Goal: Transaction & Acquisition: Purchase product/service

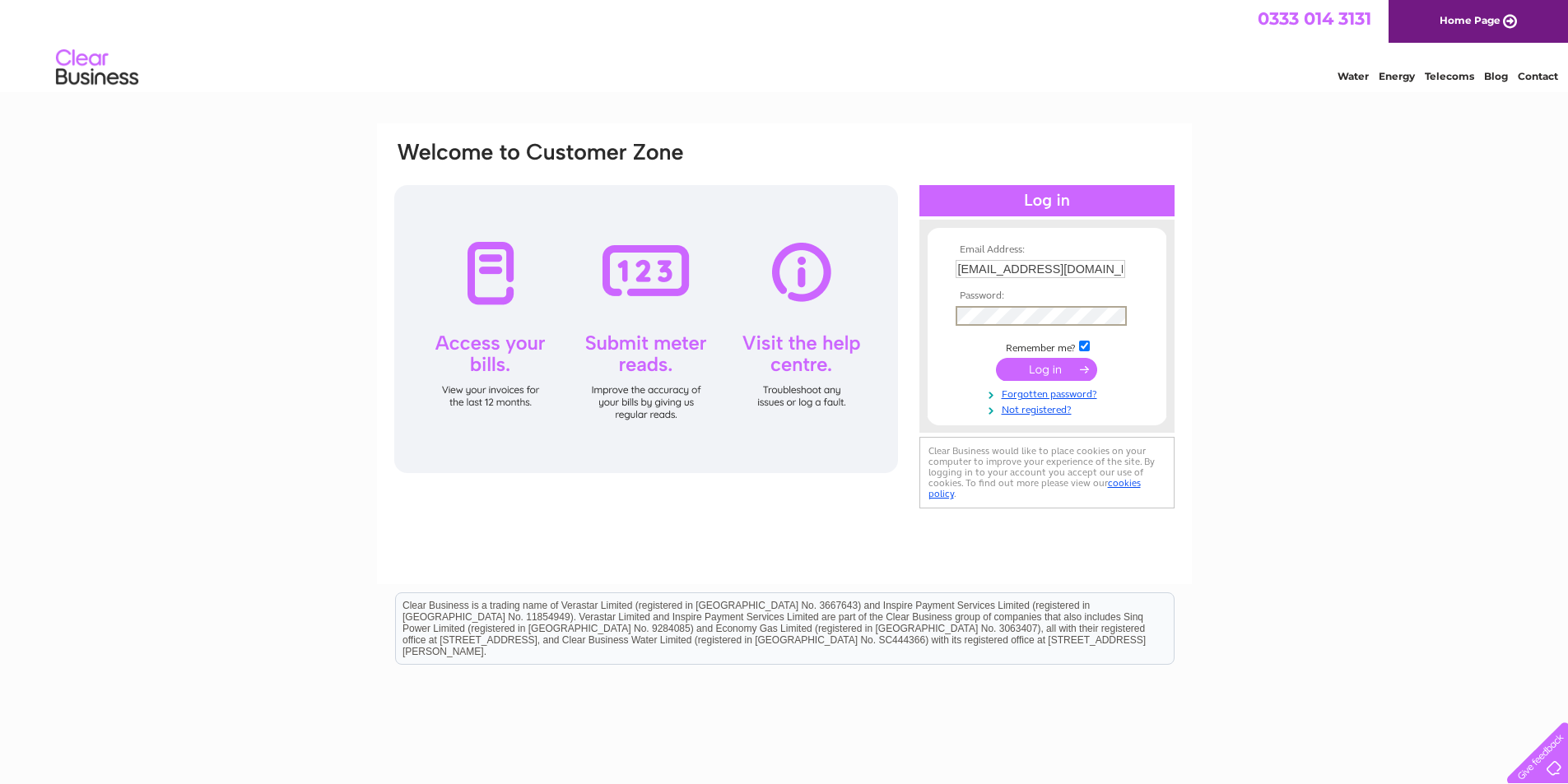
click at [996, 358] on input "submit" at bounding box center [1046, 369] width 101 height 23
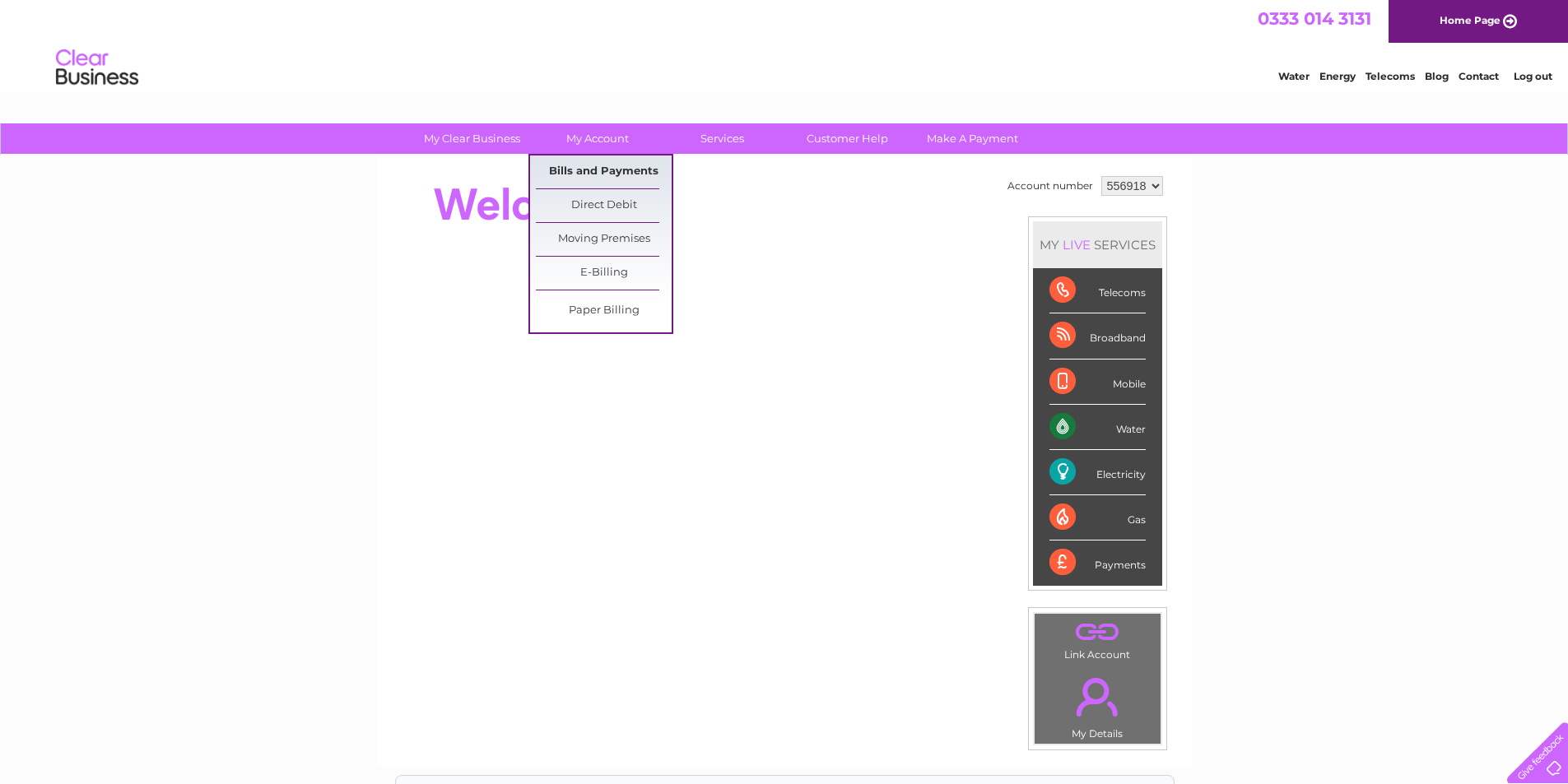
click at [617, 172] on link "Bills and Payments" at bounding box center [604, 171] width 136 height 33
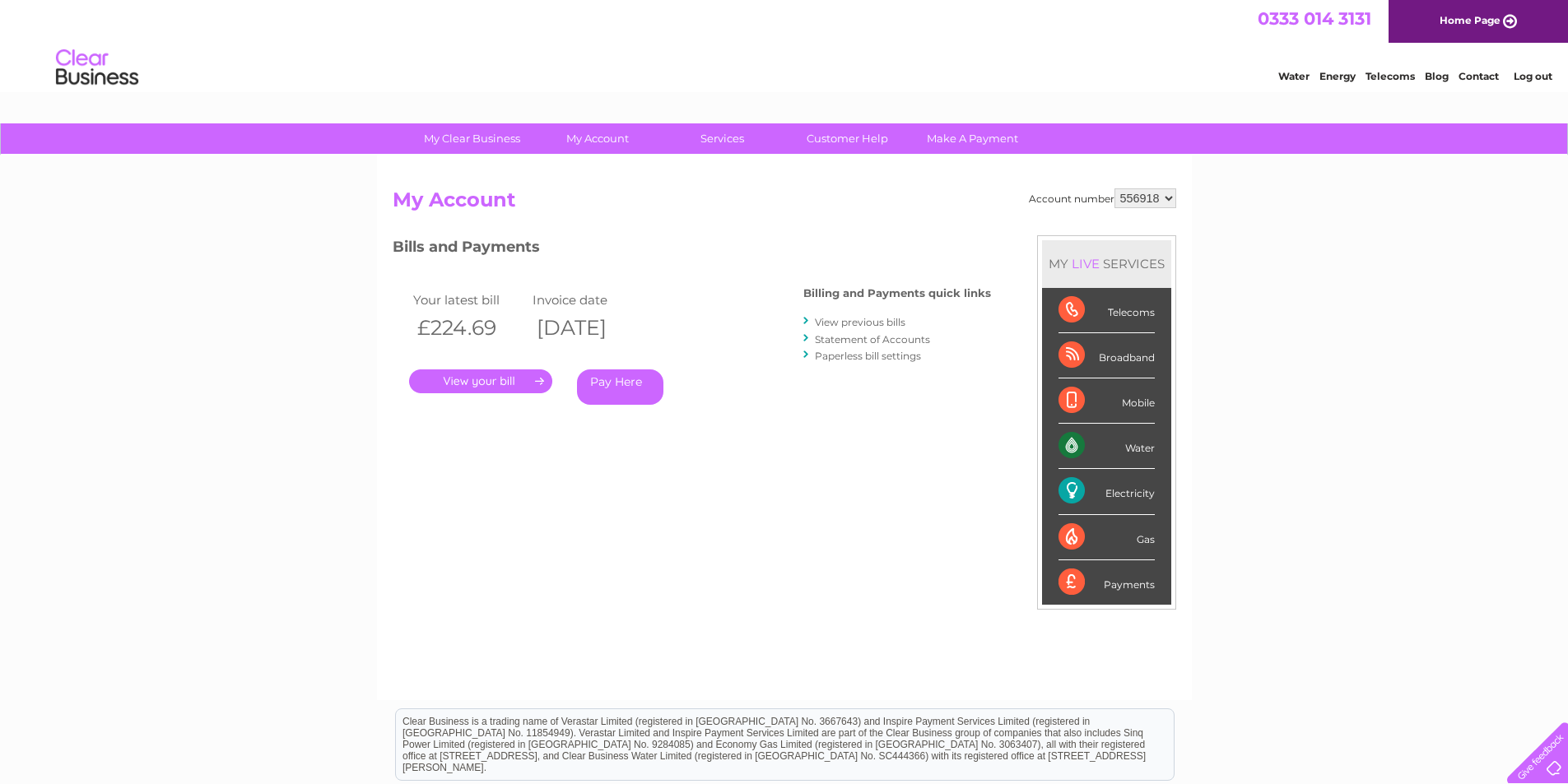
click at [861, 319] on link "View previous bills" at bounding box center [860, 322] width 91 height 13
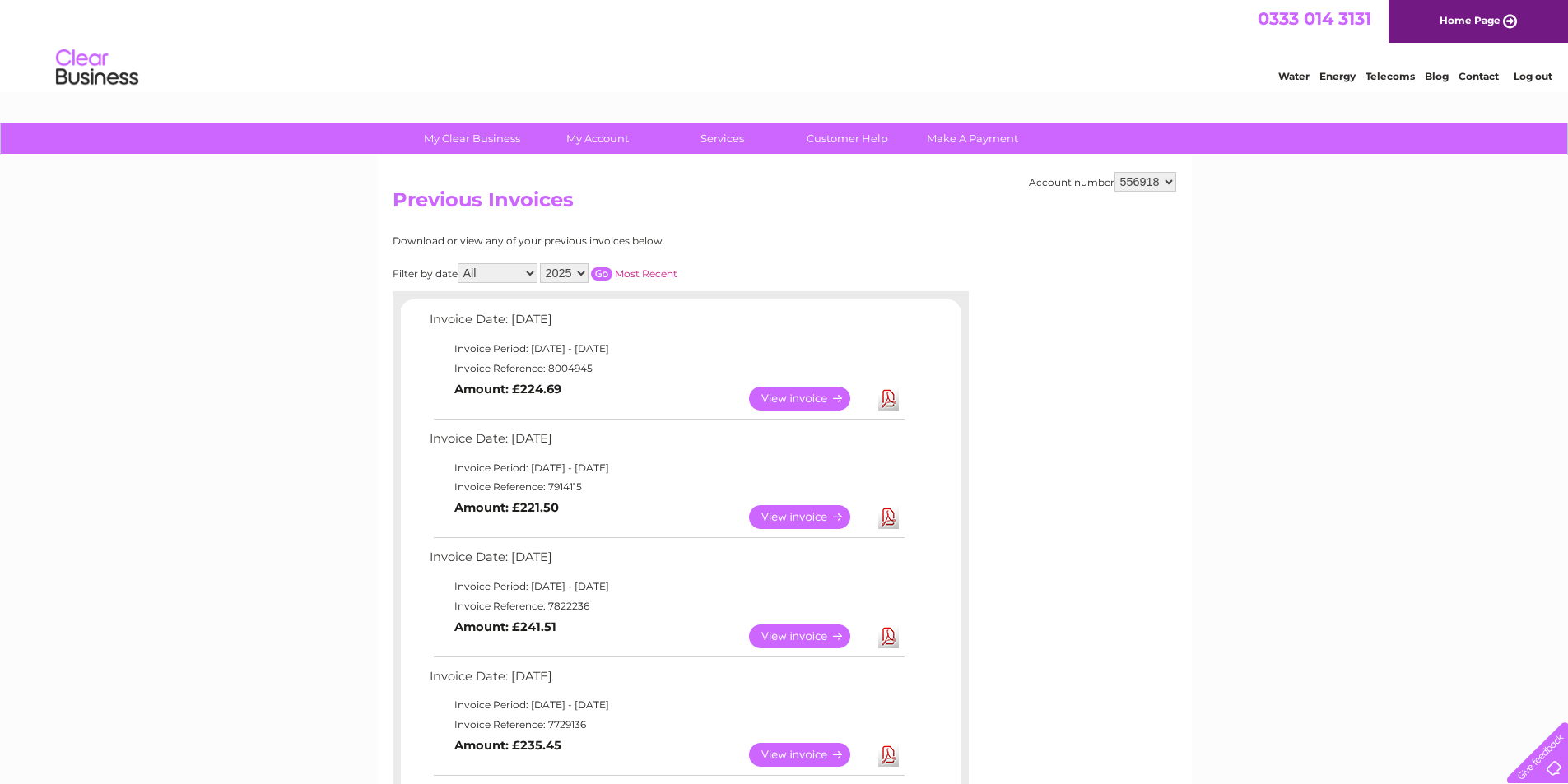
click at [818, 518] on link "View" at bounding box center [809, 517] width 121 height 24
click at [788, 748] on link "View" at bounding box center [809, 755] width 121 height 24
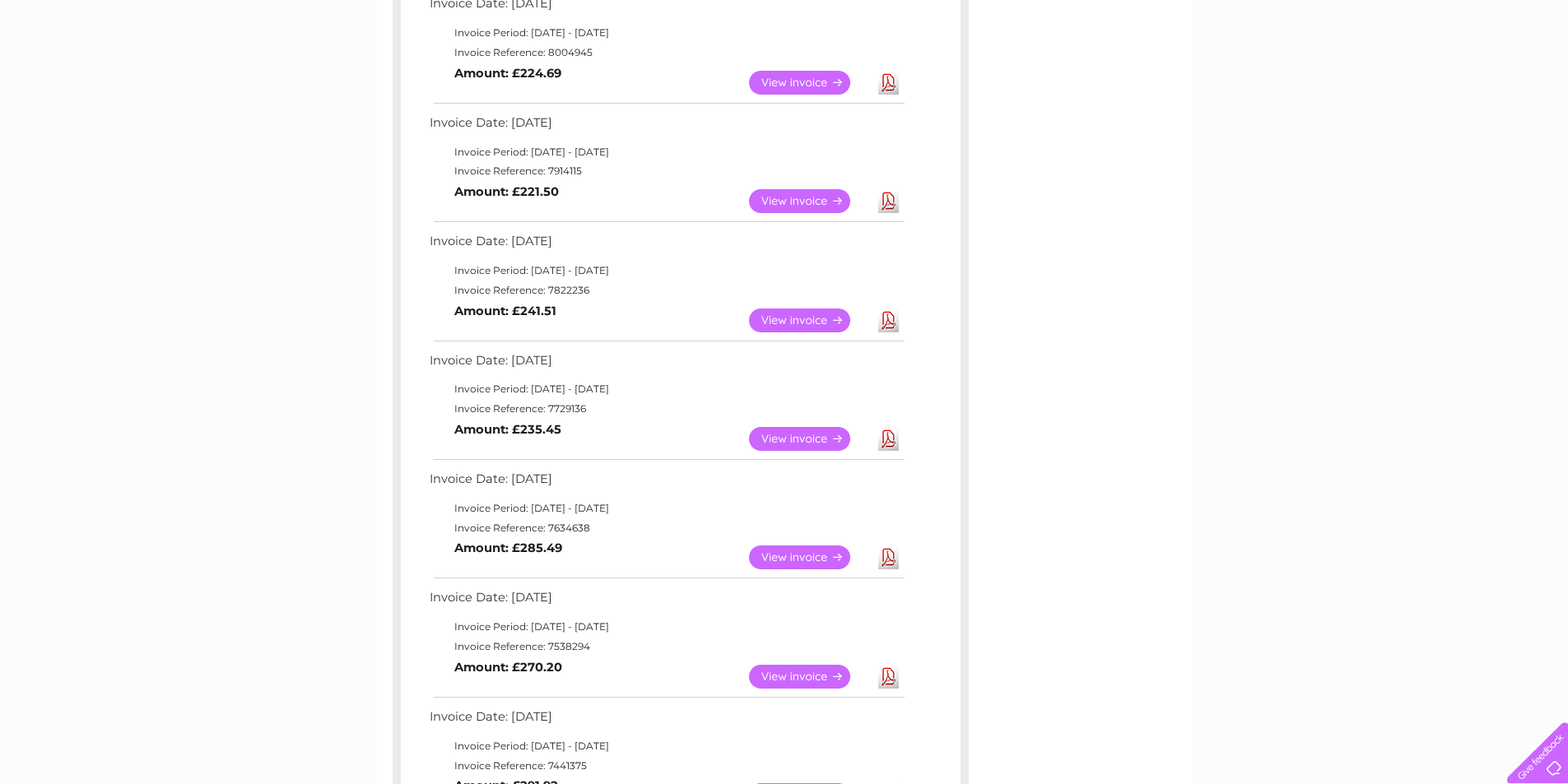
click at [808, 550] on link "View" at bounding box center [809, 557] width 121 height 24
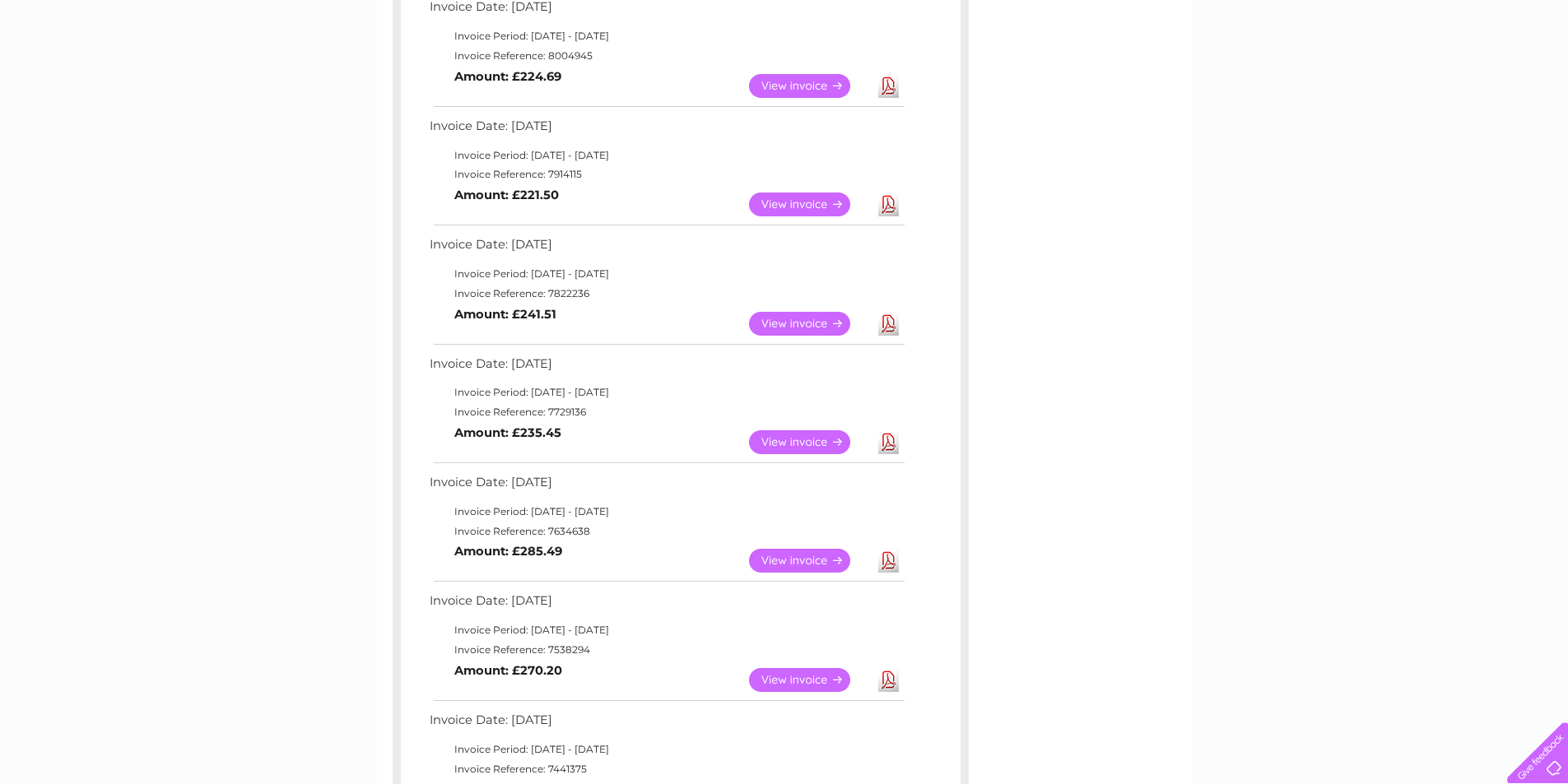
click at [819, 681] on link "View" at bounding box center [809, 680] width 121 height 24
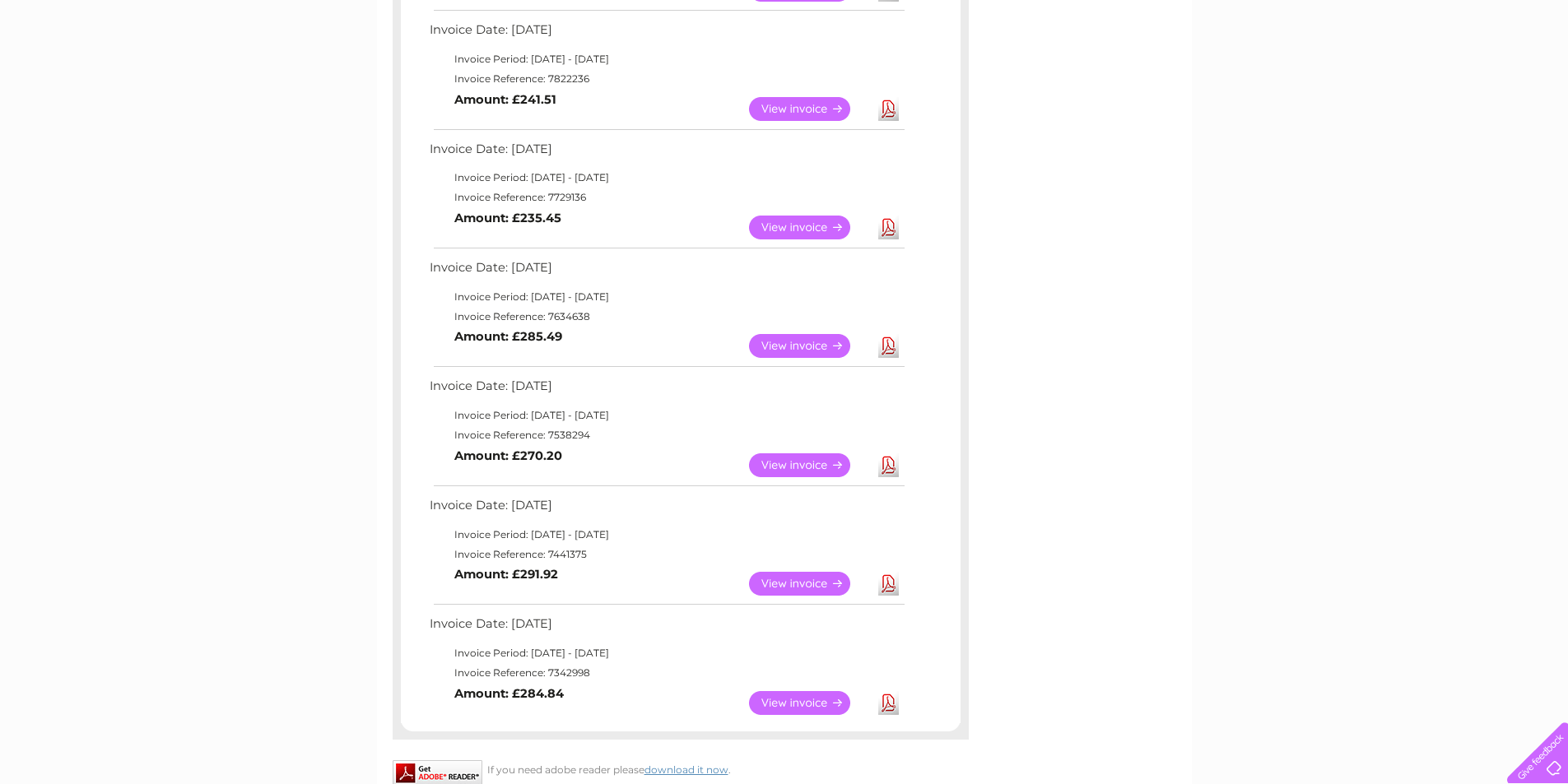
click at [824, 577] on link "View" at bounding box center [809, 584] width 121 height 24
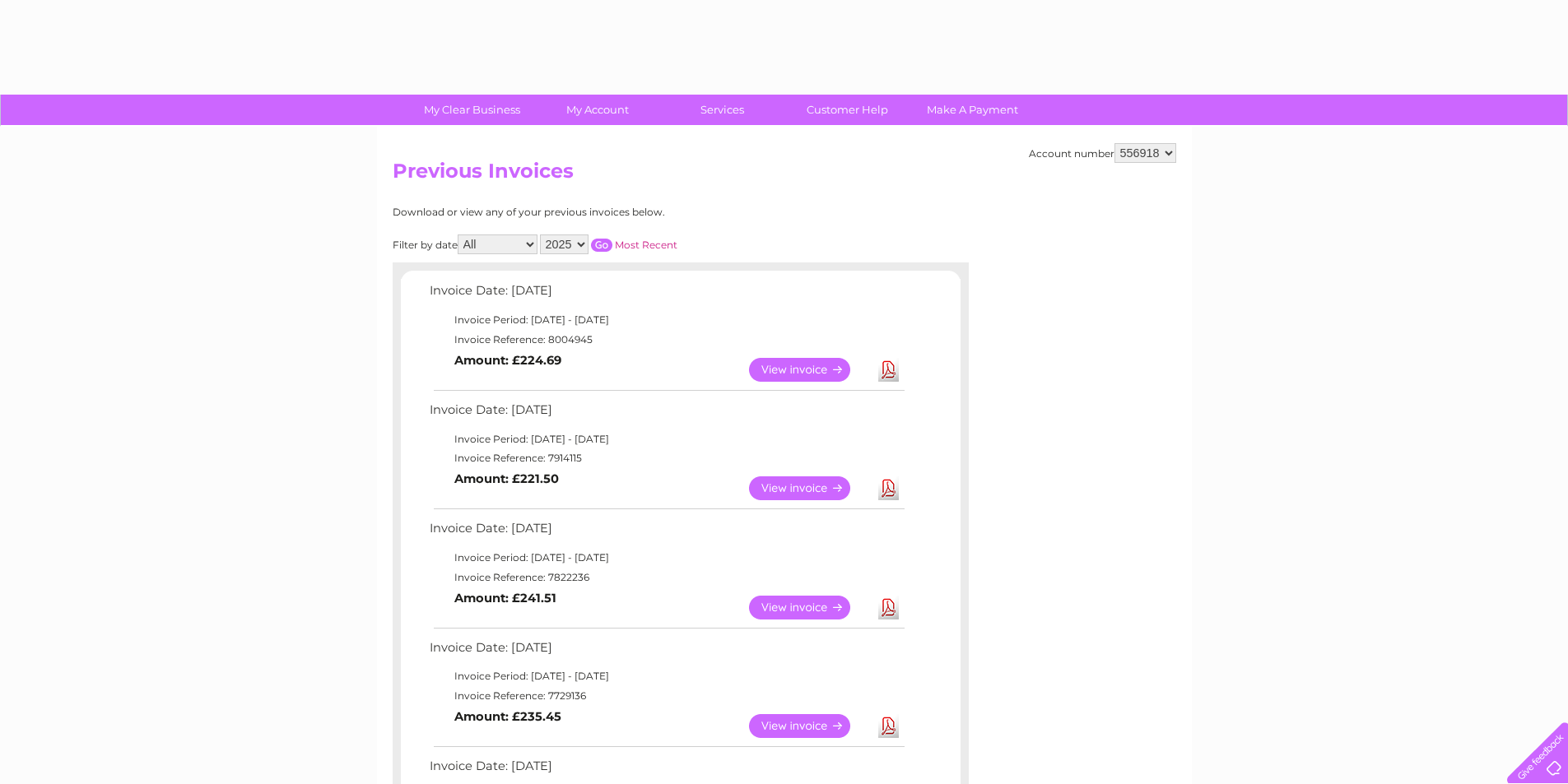
click at [806, 368] on link "View" at bounding box center [809, 370] width 121 height 24
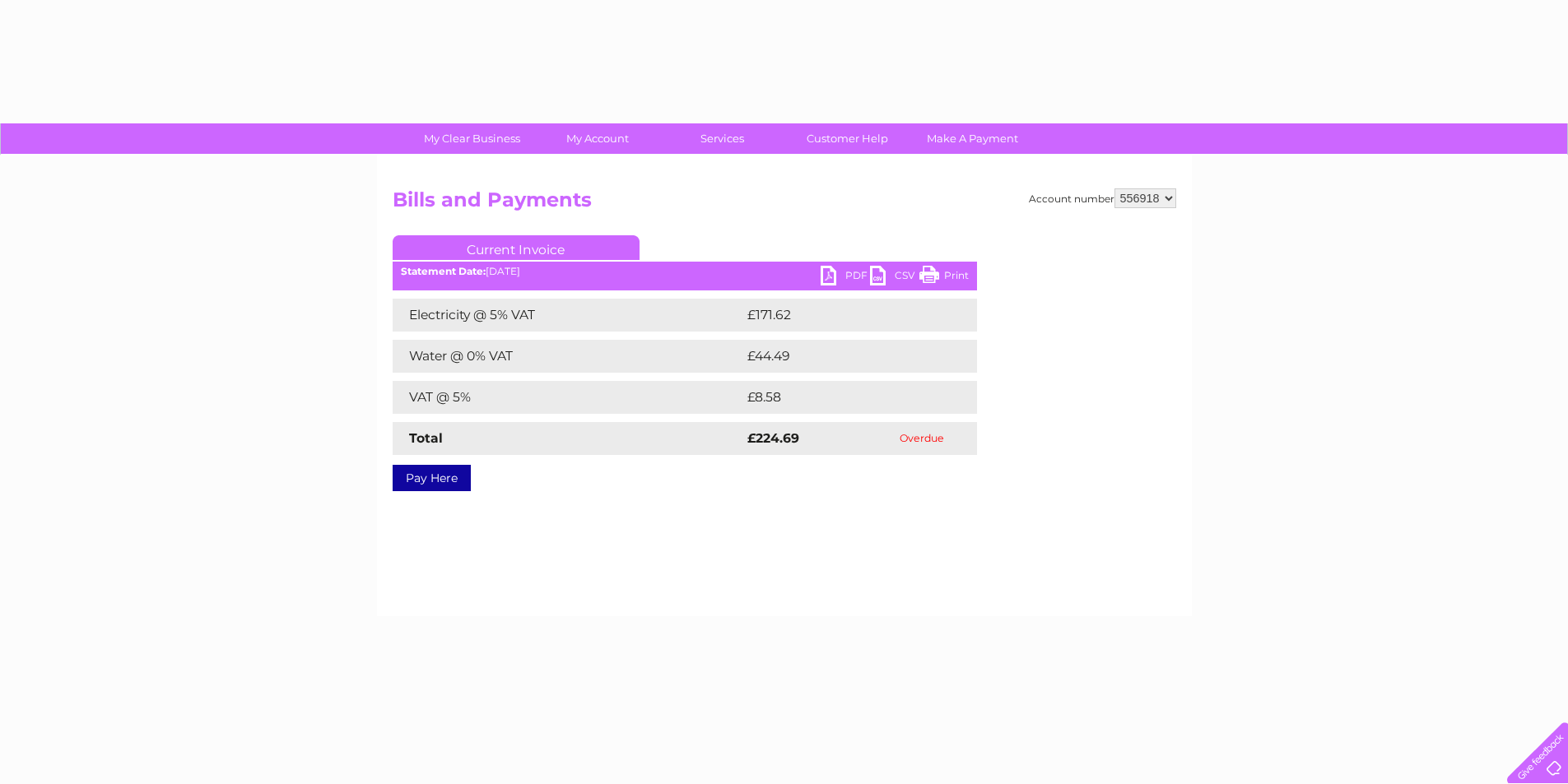
click at [439, 479] on link "Pay Here" at bounding box center [431, 477] width 78 height 26
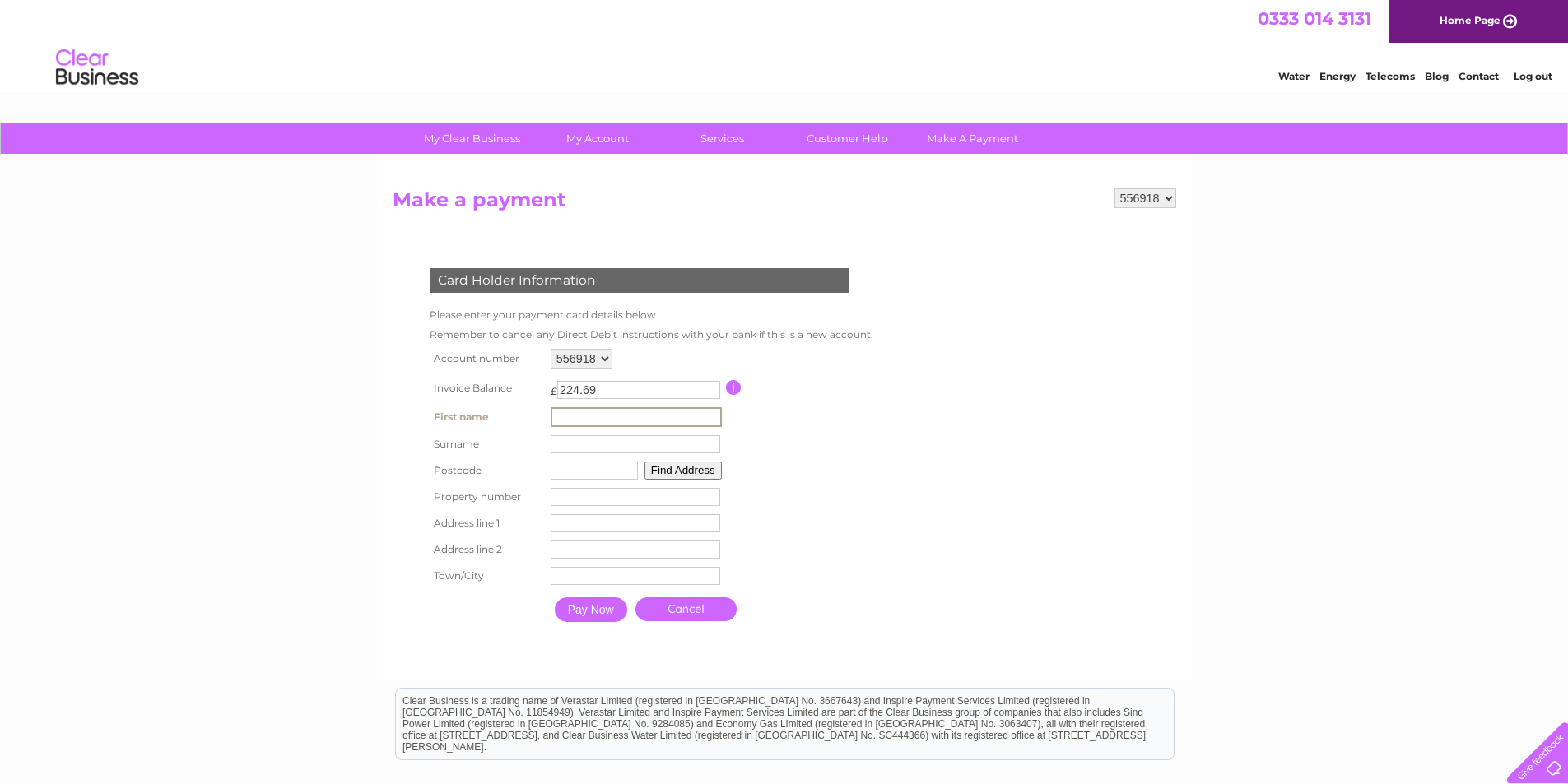
click at [617, 416] on input "text" at bounding box center [636, 418] width 171 height 20
type input "RAFIQ"
click at [597, 444] on input "text" at bounding box center [636, 444] width 171 height 20
type input "RAVAT"
click at [607, 469] on input "text" at bounding box center [592, 469] width 87 height 18
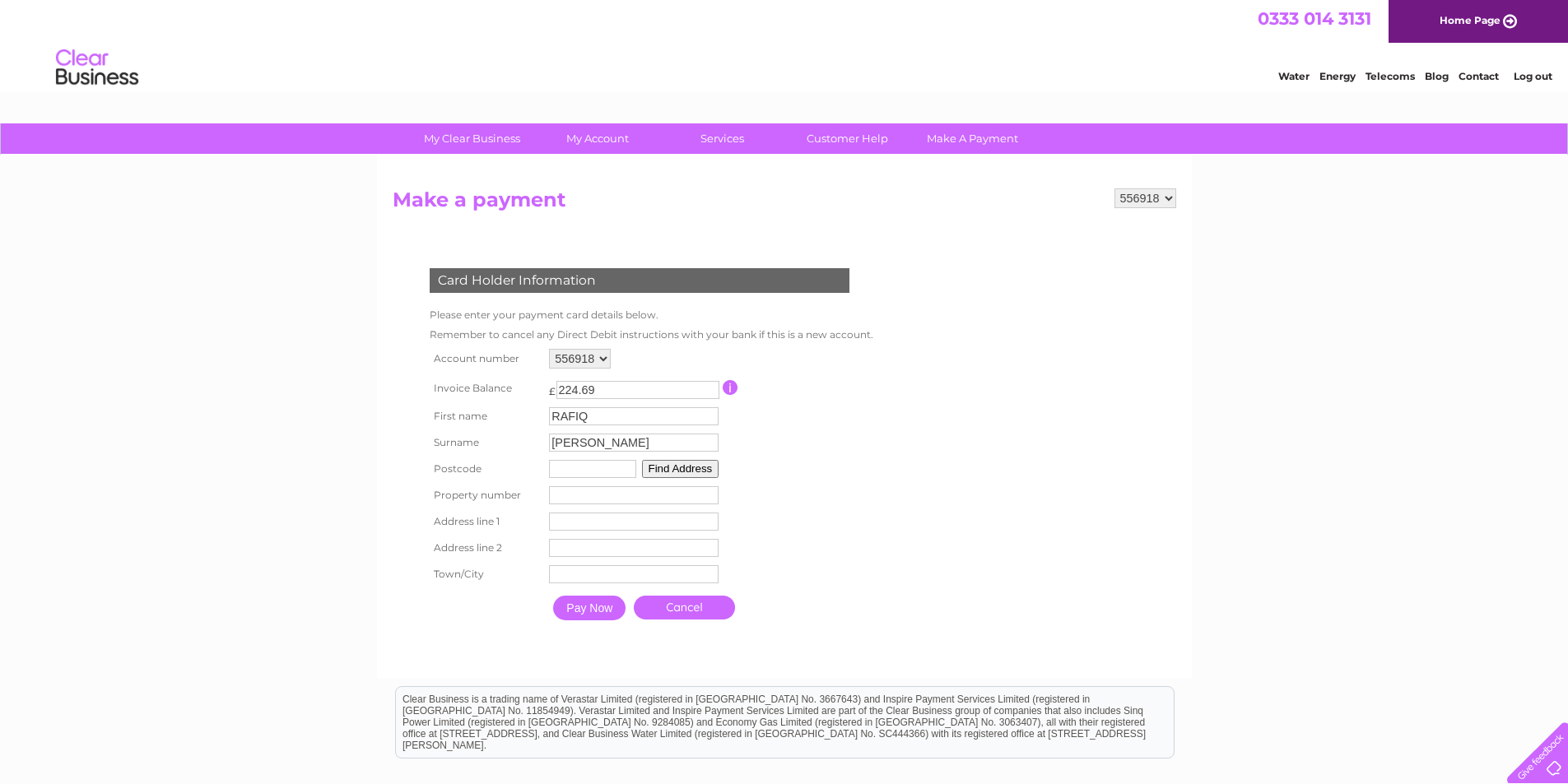
type input "WS109EN"
click at [678, 469] on button "Find Address" at bounding box center [681, 469] width 77 height 18
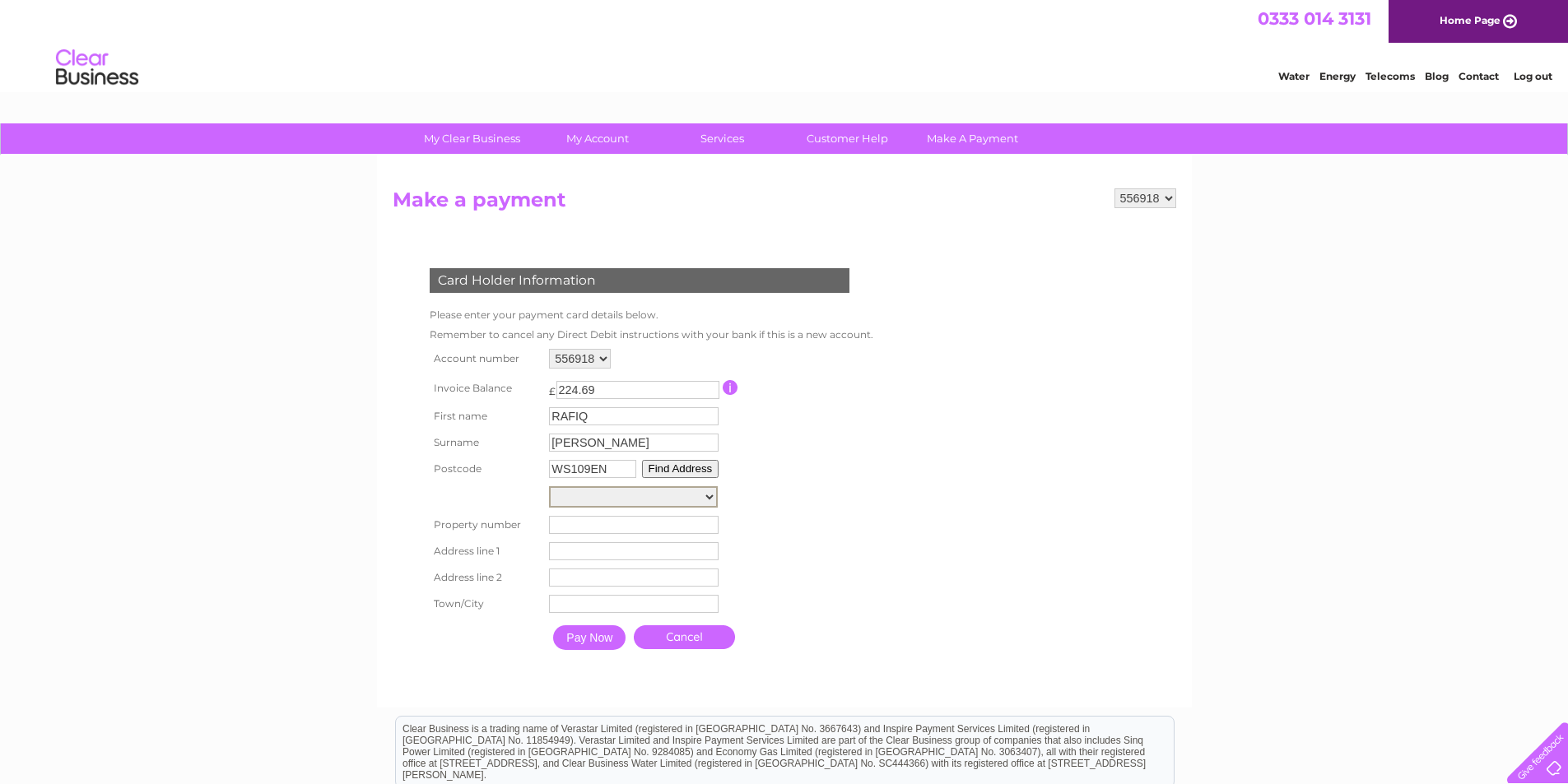
click at [681, 495] on select "Land At Trinity Grove, Oakeswell Street Advertisement Hoarding 023201, Walsall …" at bounding box center [633, 497] width 169 height 21
select select "79-82,Walsall Street,,Wednesbury"
click at [549, 487] on select "Land At Trinity Grove, Oakeswell Street Advertisement Hoarding 023201, Walsall …" at bounding box center [633, 497] width 169 height 21
type input "Walsall Street"
type input "Wednesbury"
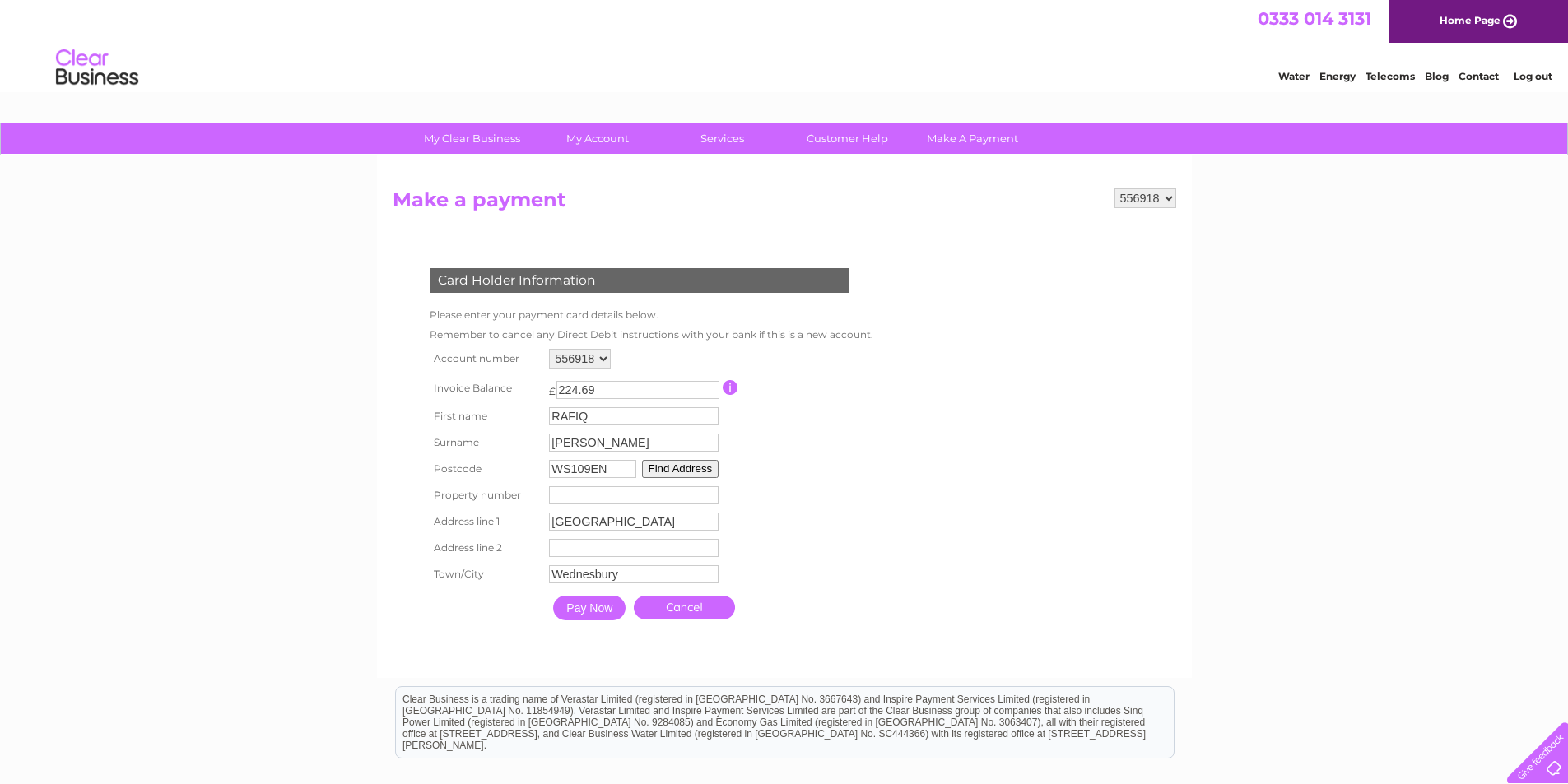
click at [586, 614] on input "Pay Now" at bounding box center [589, 608] width 72 height 24
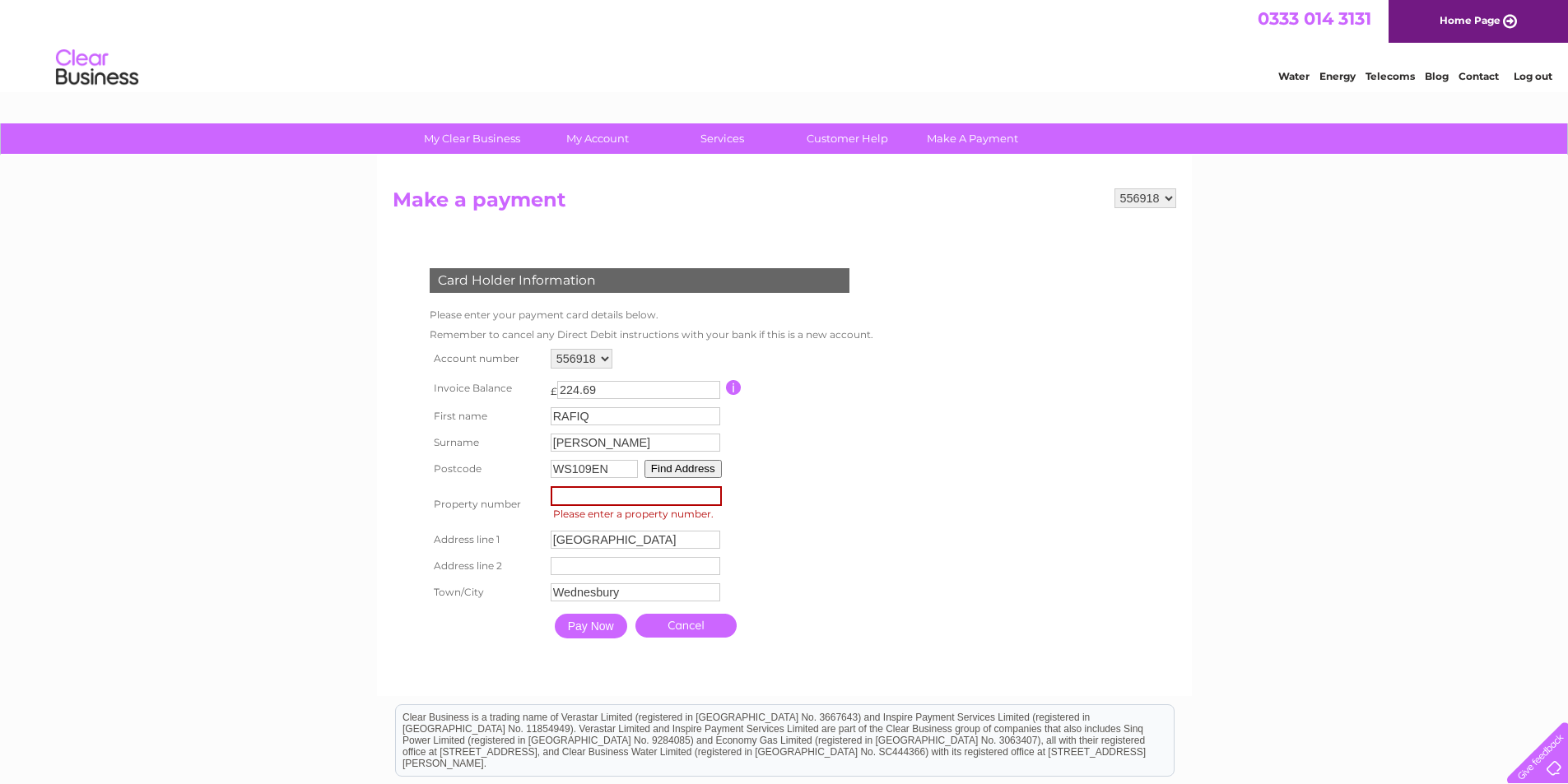
click at [584, 492] on input "number" at bounding box center [636, 497] width 171 height 20
type input "-1"
click at [715, 498] on input "-1" at bounding box center [636, 497] width 171 height 20
click at [607, 495] on input "-1" at bounding box center [636, 497] width 171 height 20
type input "79"
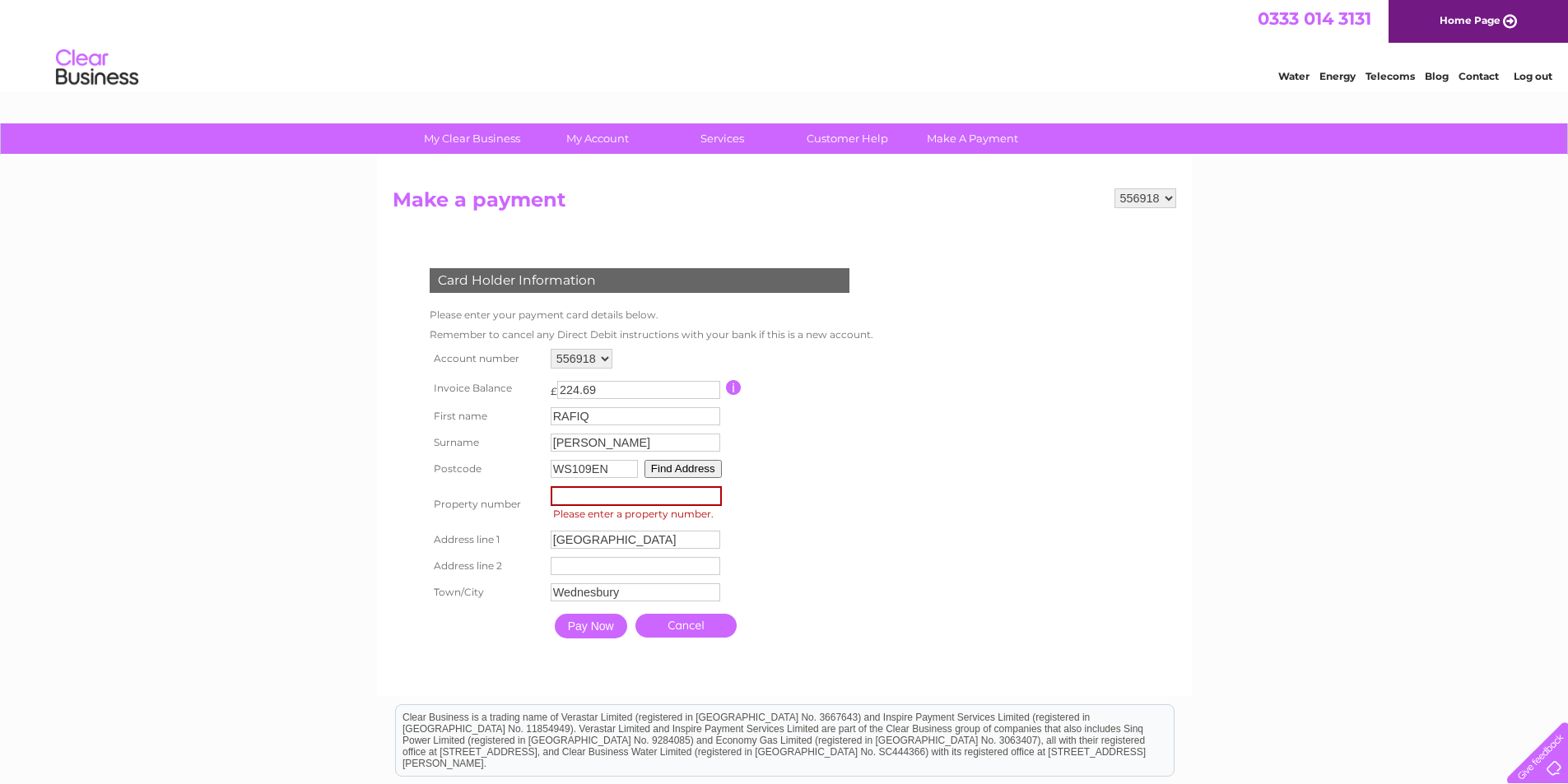
click at [585, 630] on input "Pay Now" at bounding box center [591, 626] width 72 height 24
drag, startPoint x: 631, startPoint y: 498, endPoint x: 567, endPoint y: 495, distance: 64.1
click at [567, 495] on input "number" at bounding box center [636, 497] width 171 height 20
type input "7"
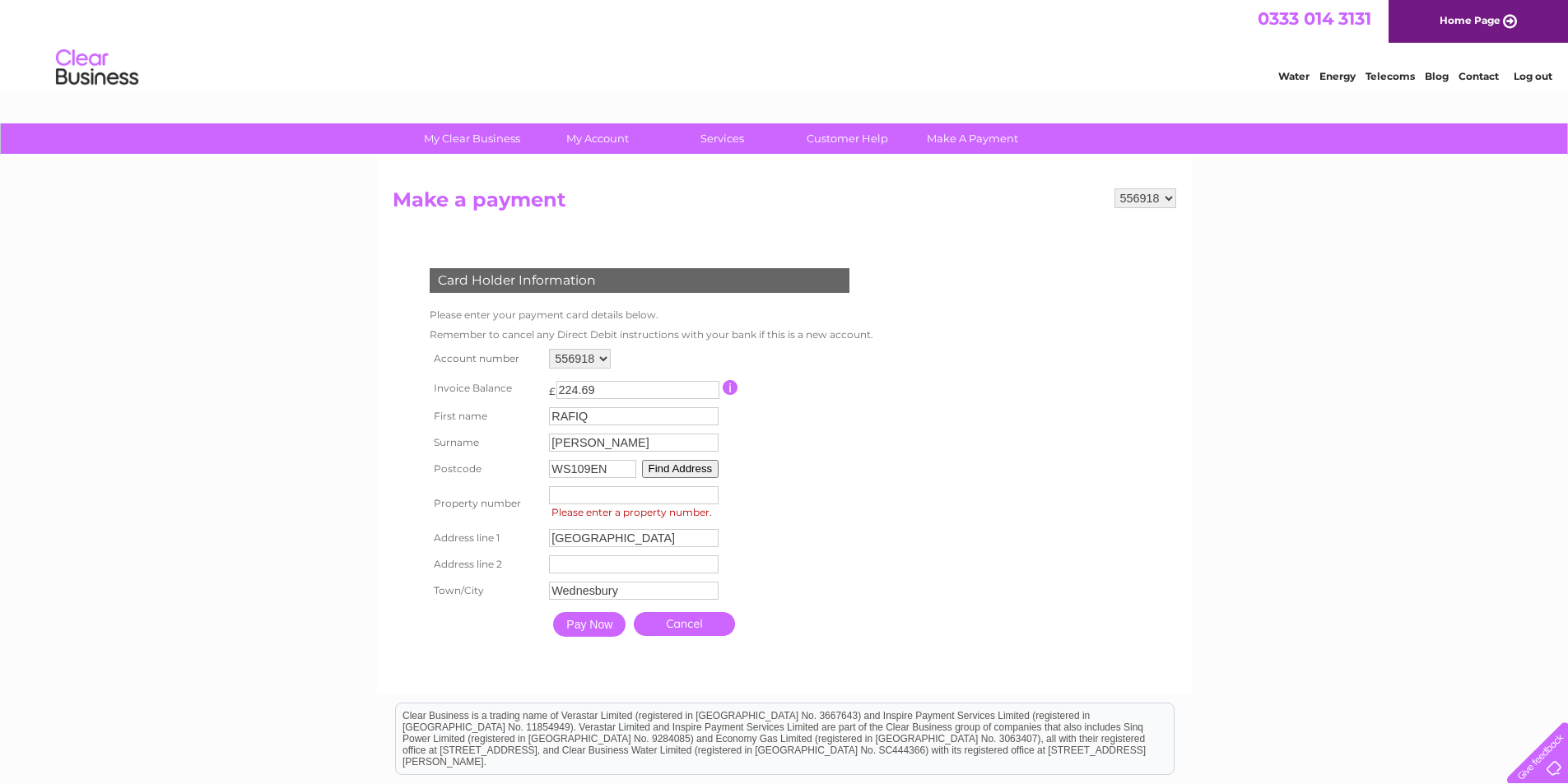
click at [797, 520] on table "Account number 556918 Invoice Balance £ 224.69 First name RAFIQ Surname" at bounding box center [647, 494] width 445 height 300
click at [688, 460] on button "Find Address" at bounding box center [681, 469] width 77 height 18
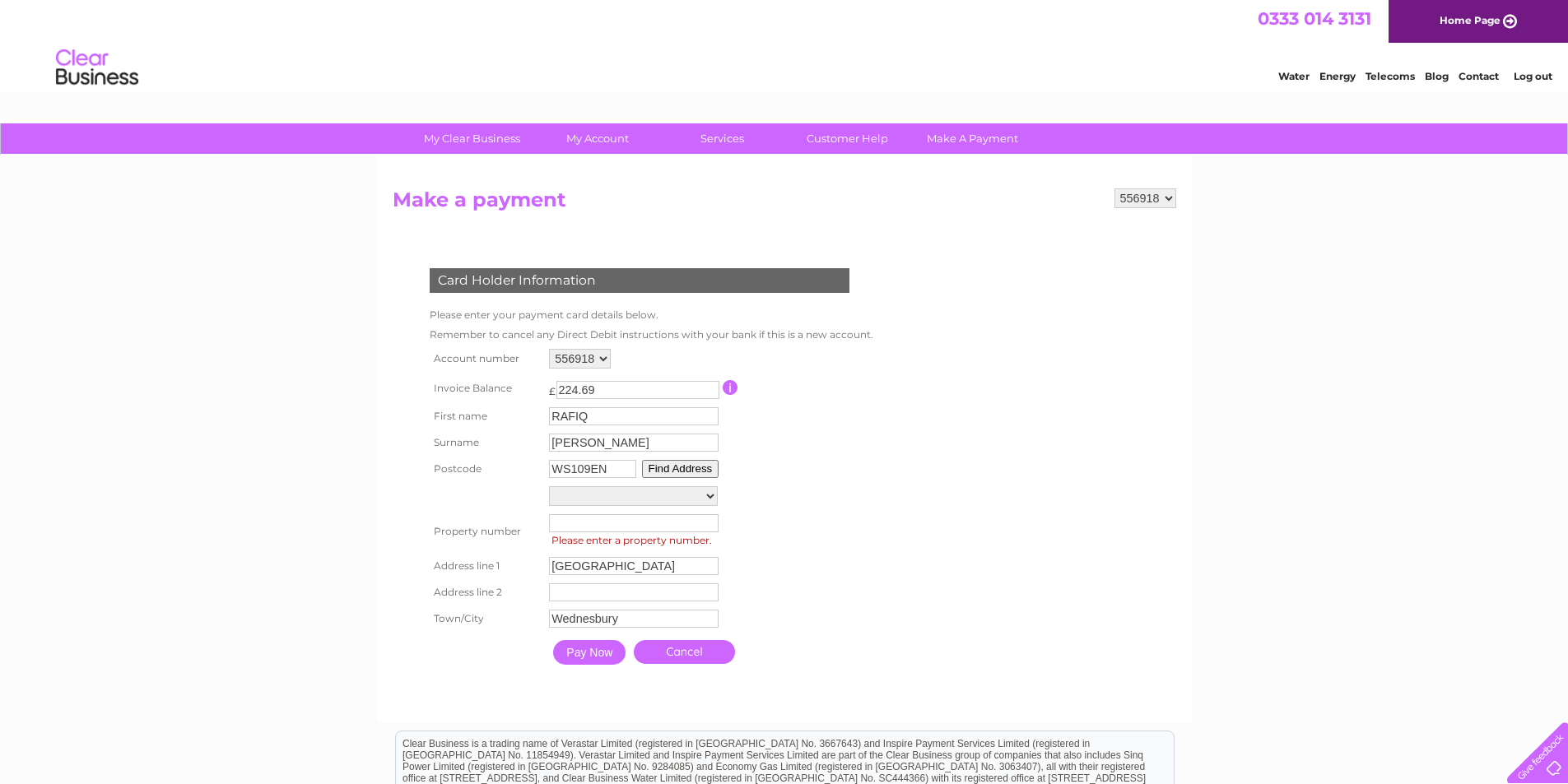
click at [687, 489] on select "Land At [GEOGRAPHIC_DATA], [GEOGRAPHIC_DATA] [GEOGRAPHIC_DATA] Adjacent [STREET…" at bounding box center [633, 497] width 169 height 20
select select "[STREET_ADDRESS]"
click at [549, 487] on select "Land At [GEOGRAPHIC_DATA], [GEOGRAPHIC_DATA] [GEOGRAPHIC_DATA] Adjacent [STREET…" at bounding box center [633, 497] width 169 height 21
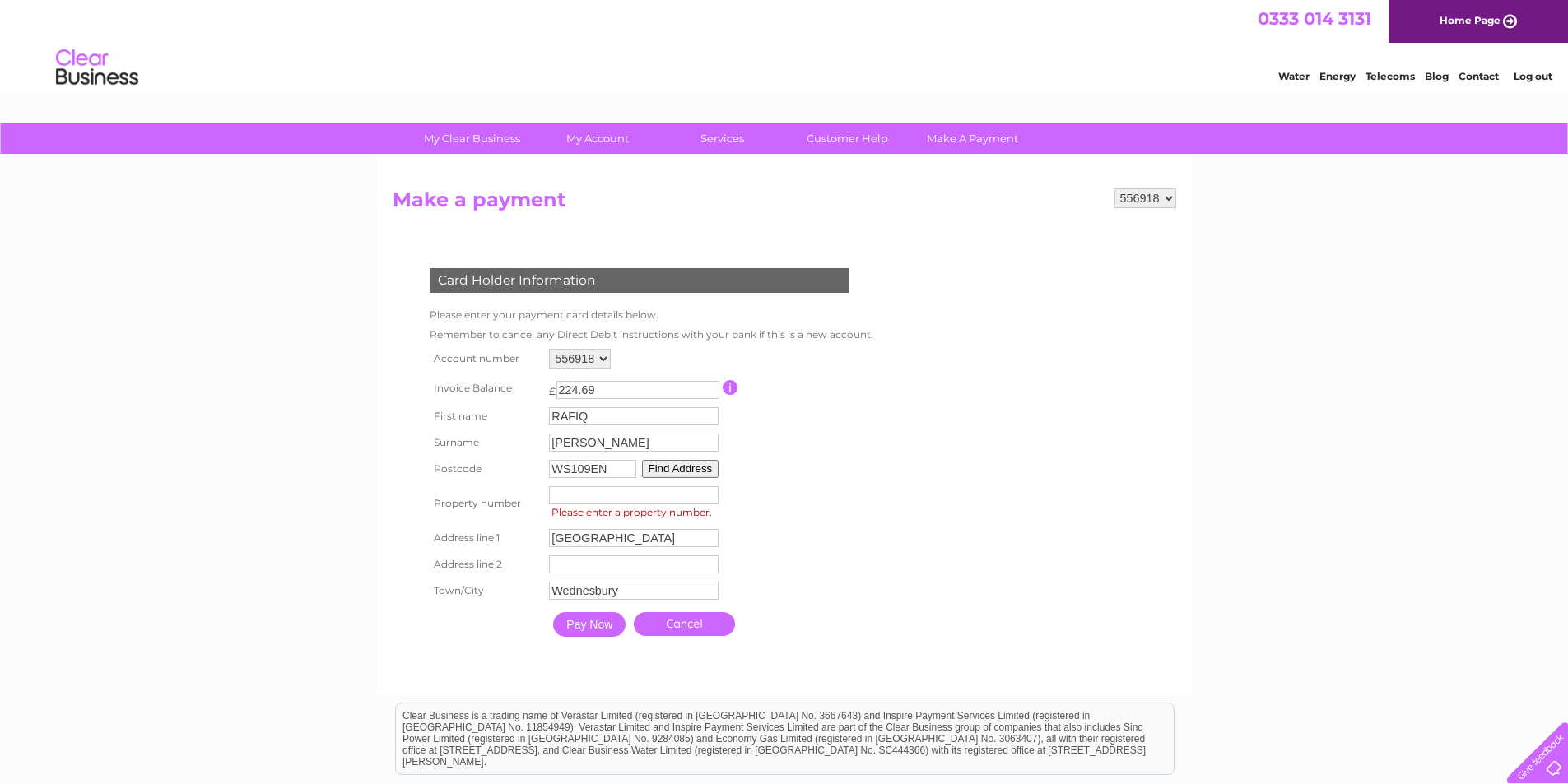
click at [656, 503] on input "number" at bounding box center [634, 496] width 170 height 18
type input "79"
click at [603, 619] on input "Pay Now" at bounding box center [589, 624] width 72 height 24
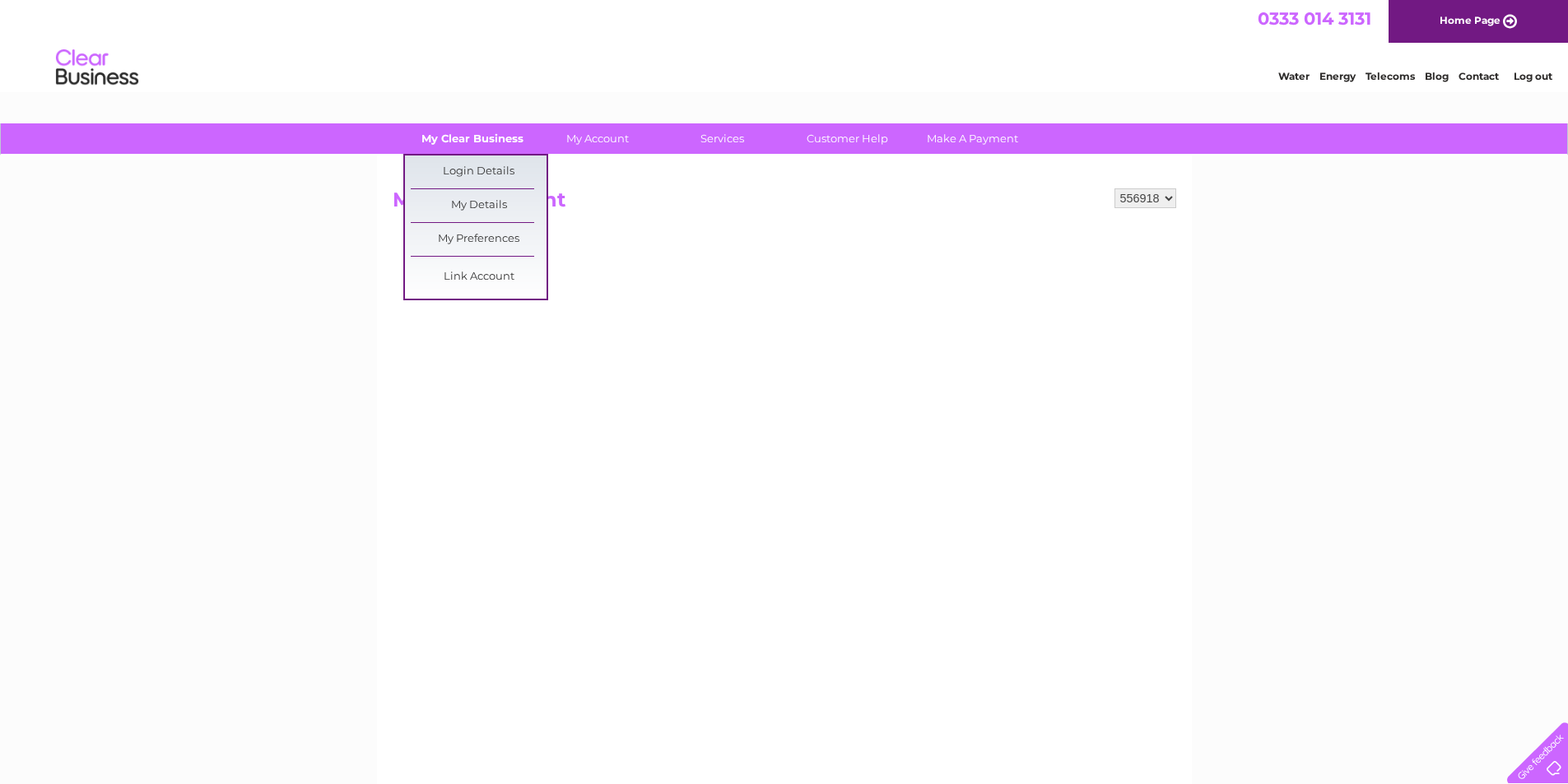
click at [478, 139] on link "My Clear Business" at bounding box center [472, 139] width 136 height 30
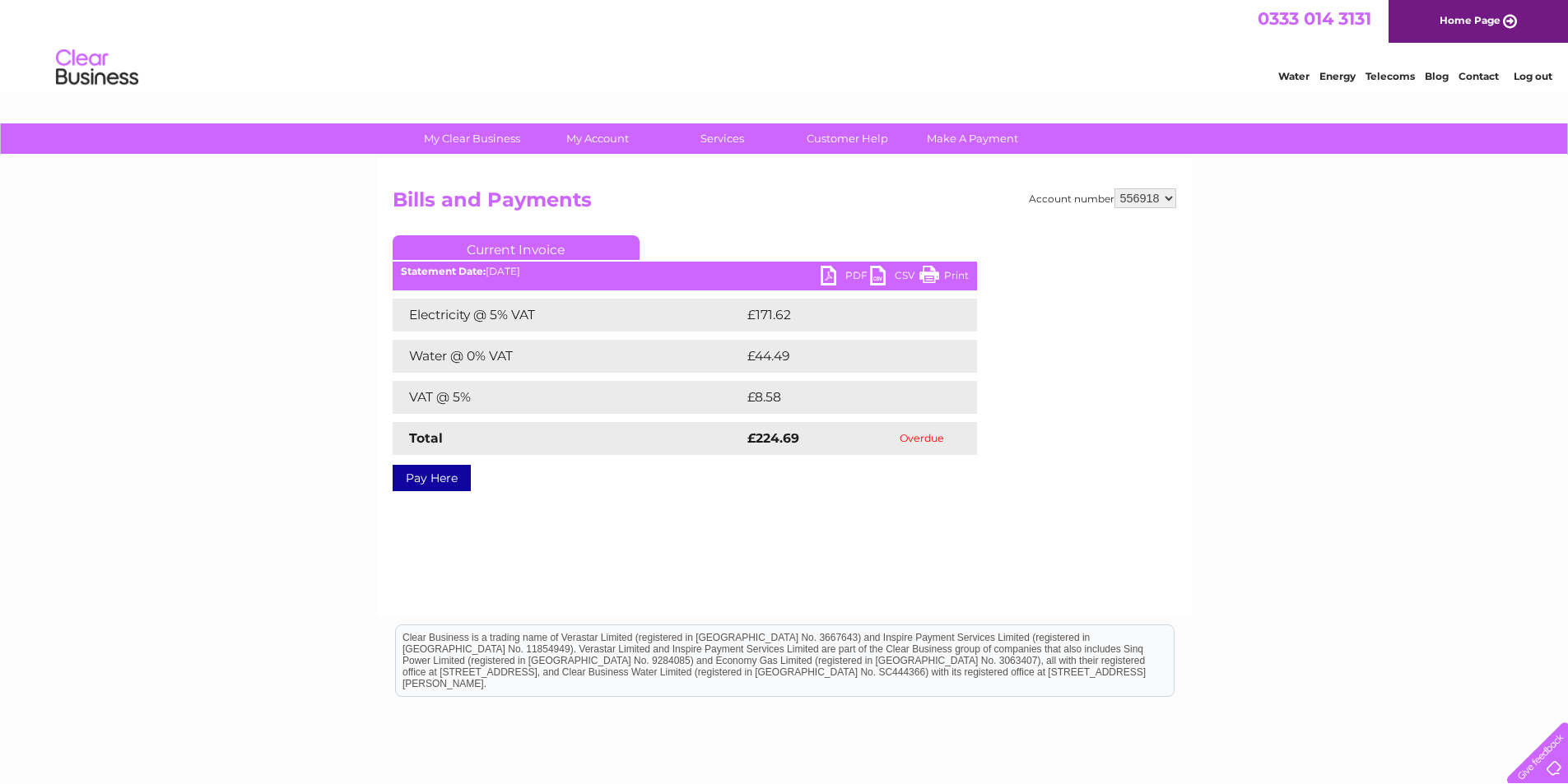
click at [413, 482] on link "Pay Here" at bounding box center [431, 477] width 78 height 26
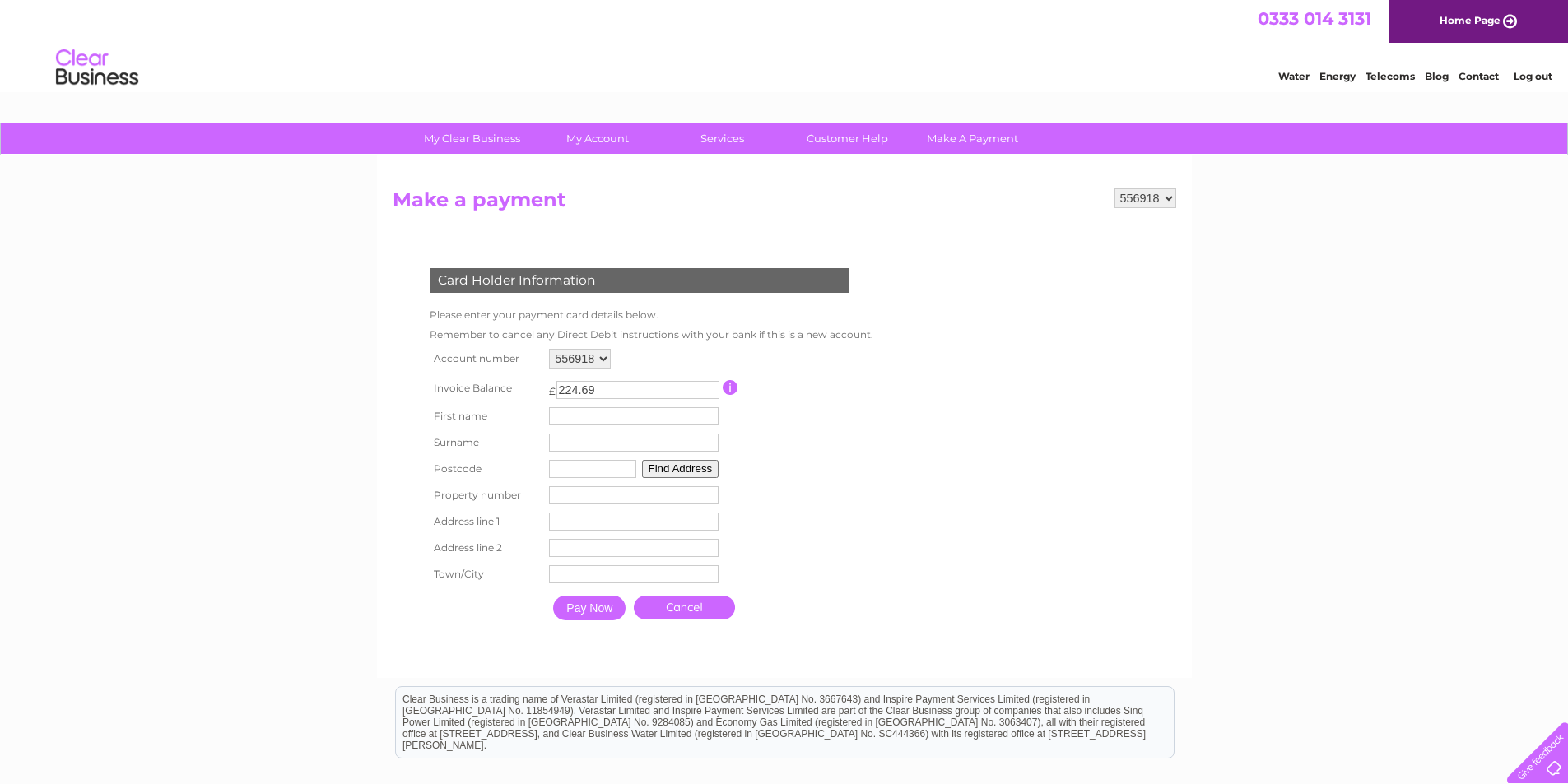
click at [569, 467] on input "text" at bounding box center [592, 469] width 87 height 18
type input "WS109EN"
click at [681, 467] on button "Find Address" at bounding box center [681, 469] width 77 height 18
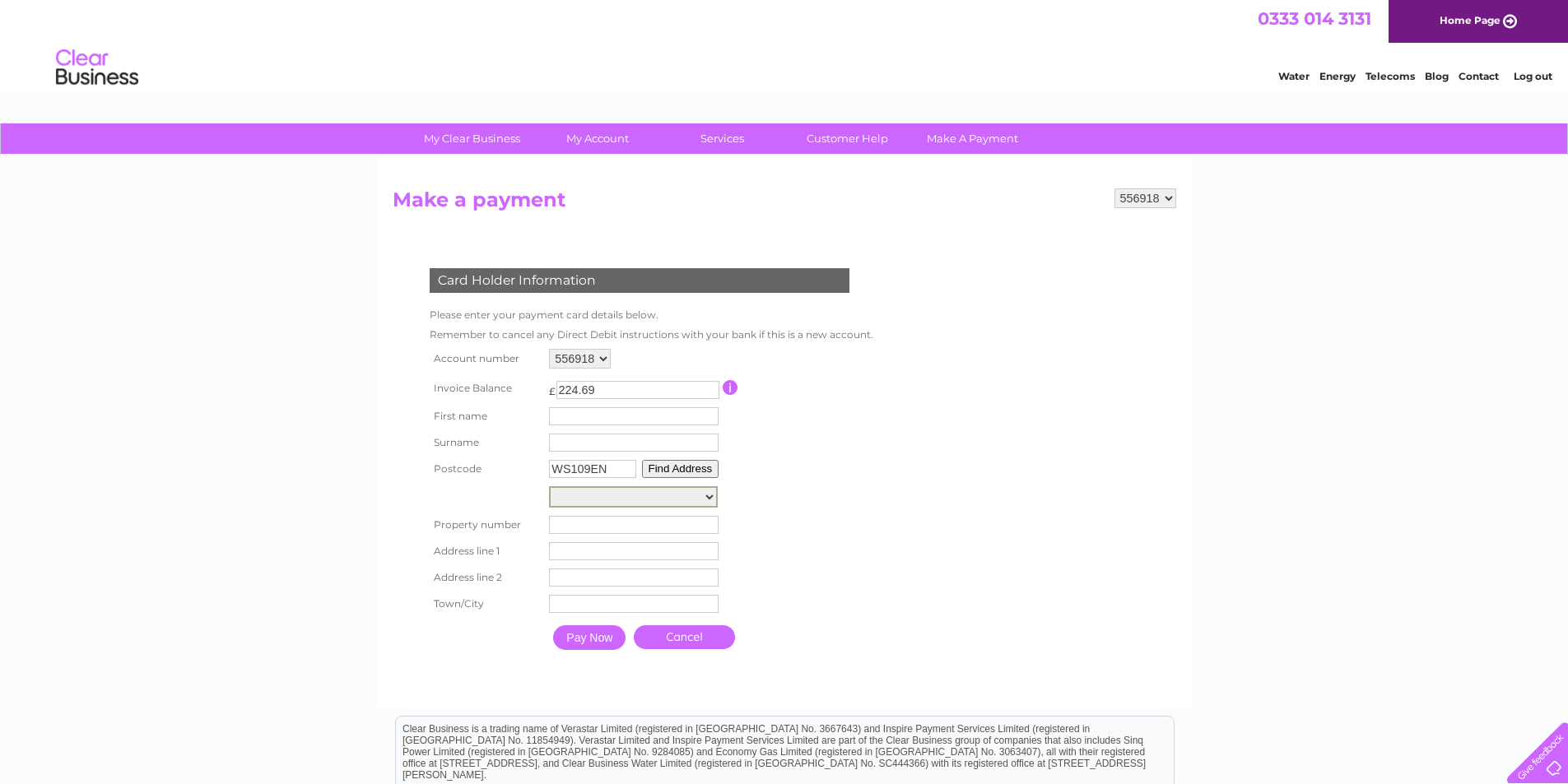
click at [640, 502] on select "Land At Trinity Grove, Oakeswell Street Advertisement Hoarding 023201, Walsall …" at bounding box center [633, 497] width 169 height 21
select select "79-82,Walsall Street,,Wednesbury"
click at [549, 487] on select "Land At Trinity Grove, Oakeswell Street Advertisement Hoarding 023201, Walsall …" at bounding box center [633, 497] width 169 height 21
type input "Walsall Street"
type input "Wednesbury"
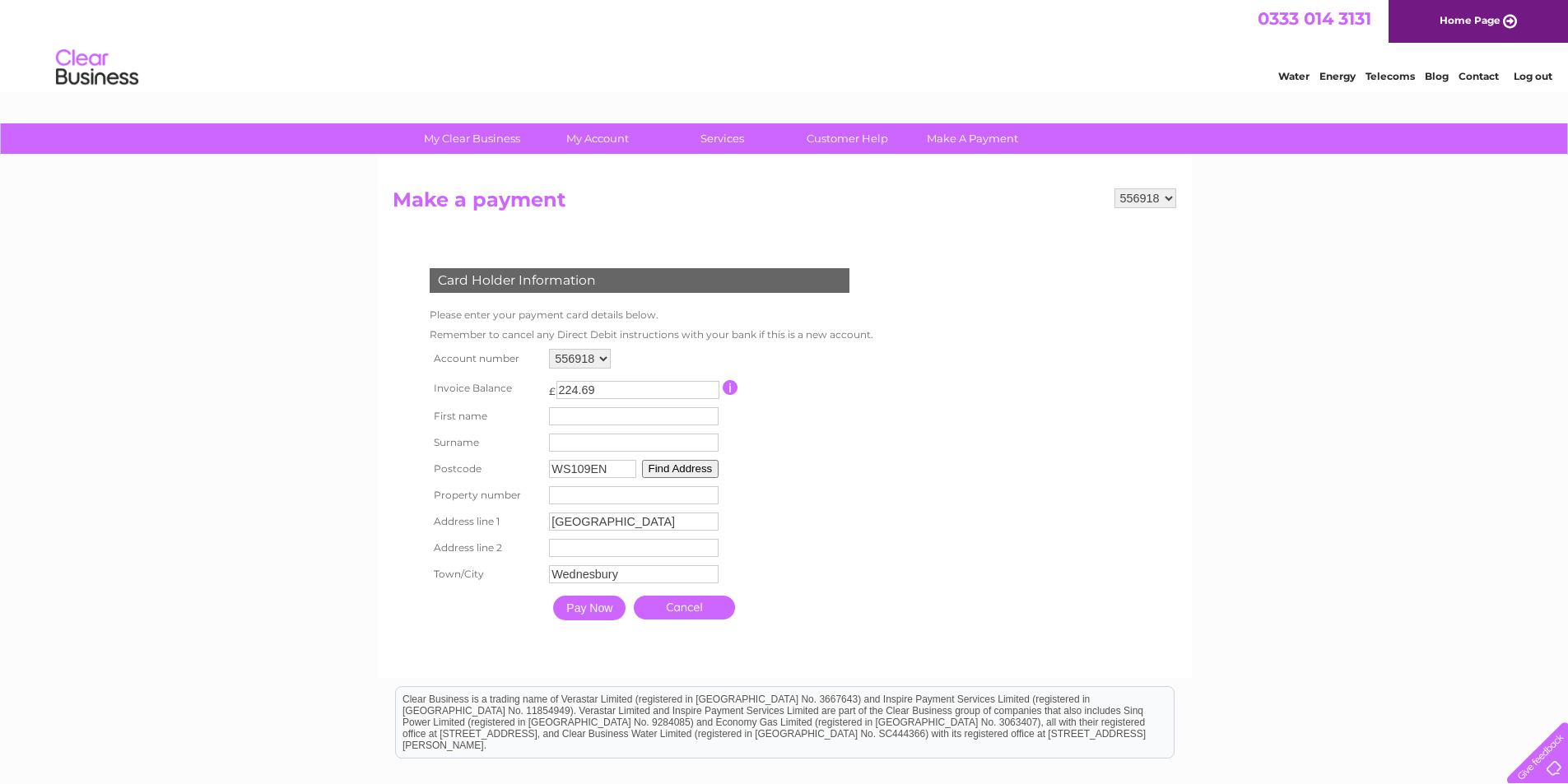
click at [624, 499] on input "number" at bounding box center [634, 496] width 170 height 18
type input "79"
click at [618, 416] on input "text" at bounding box center [636, 418] width 171 height 20
type input "RAFIQ"
click at [641, 441] on input "text" at bounding box center [636, 444] width 171 height 20
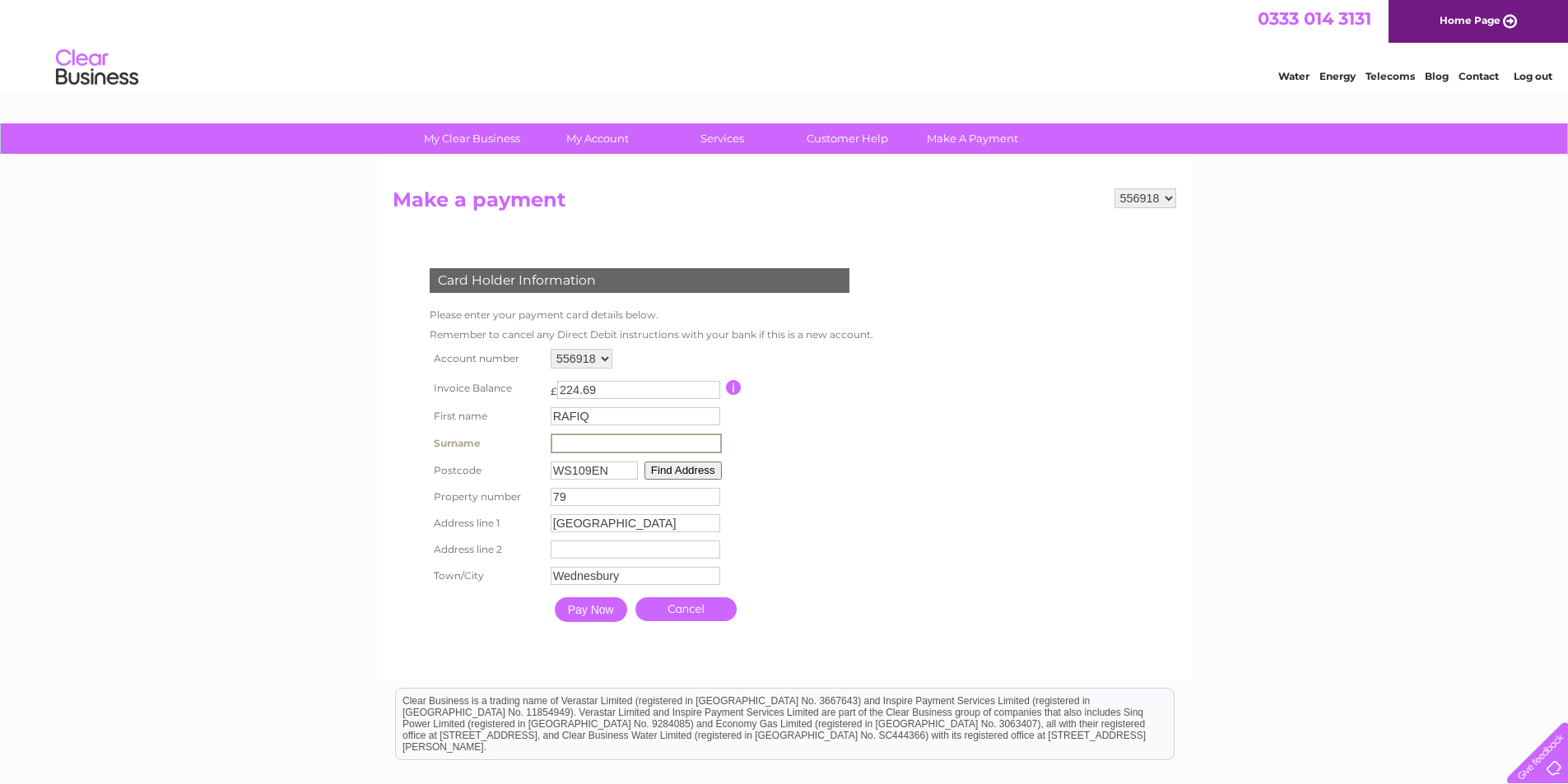
type input "RAVAT"
click at [608, 618] on input "Pay Now" at bounding box center [591, 609] width 72 height 24
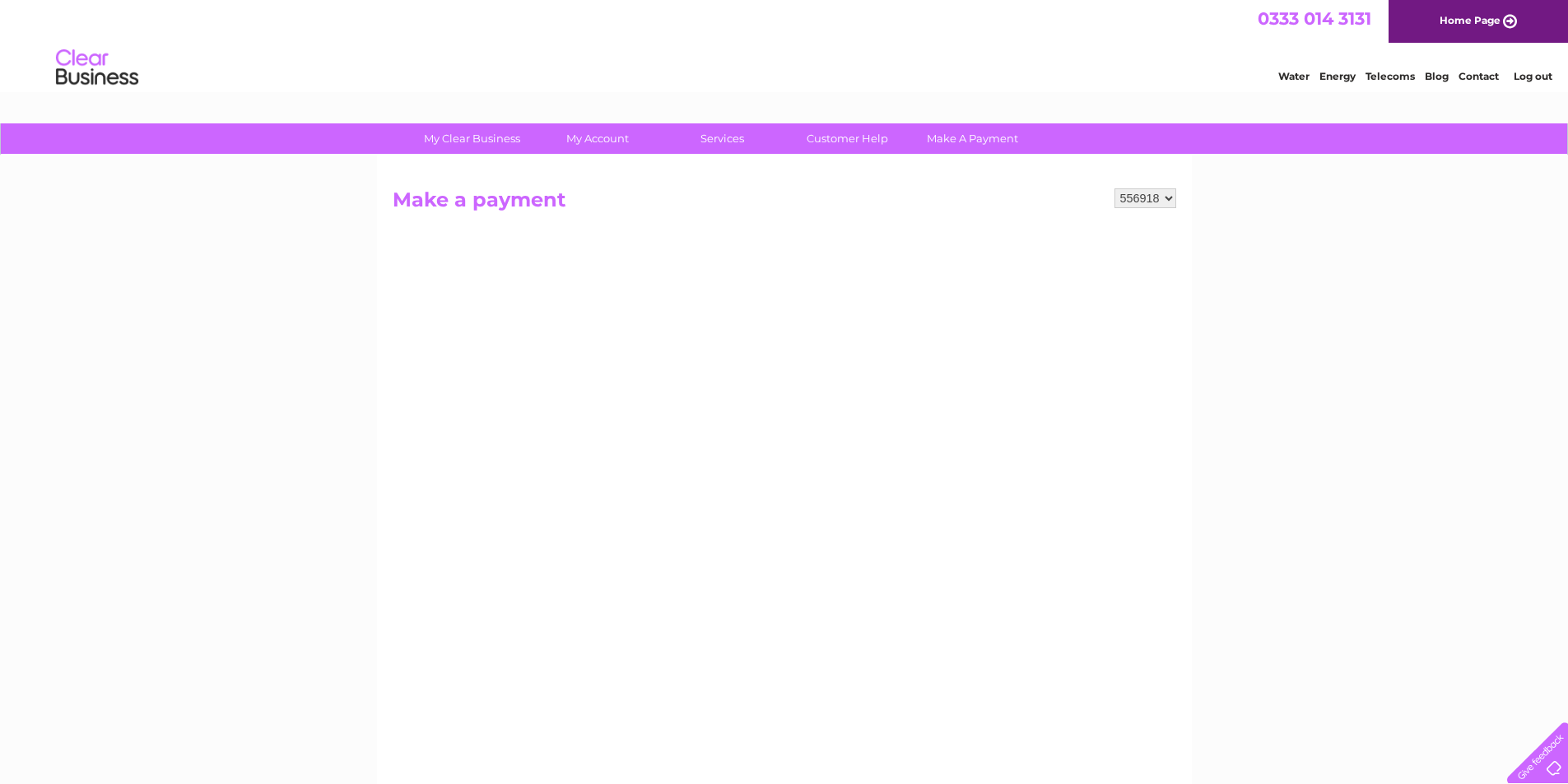
drag, startPoint x: 1579, startPoint y: 277, endPoint x: 1344, endPoint y: 60, distance: 319.9
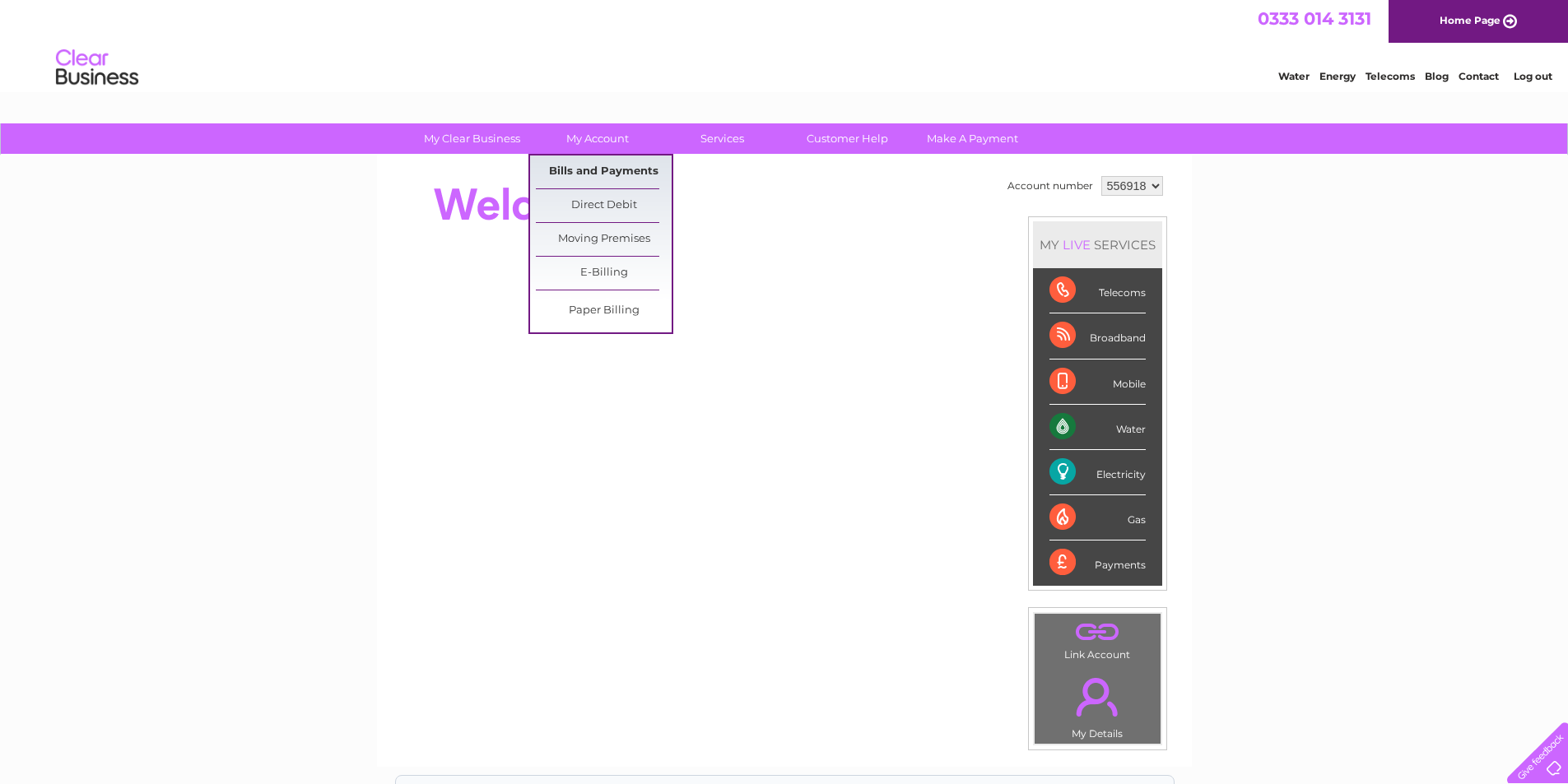
click at [589, 172] on link "Bills and Payments" at bounding box center [604, 171] width 136 height 33
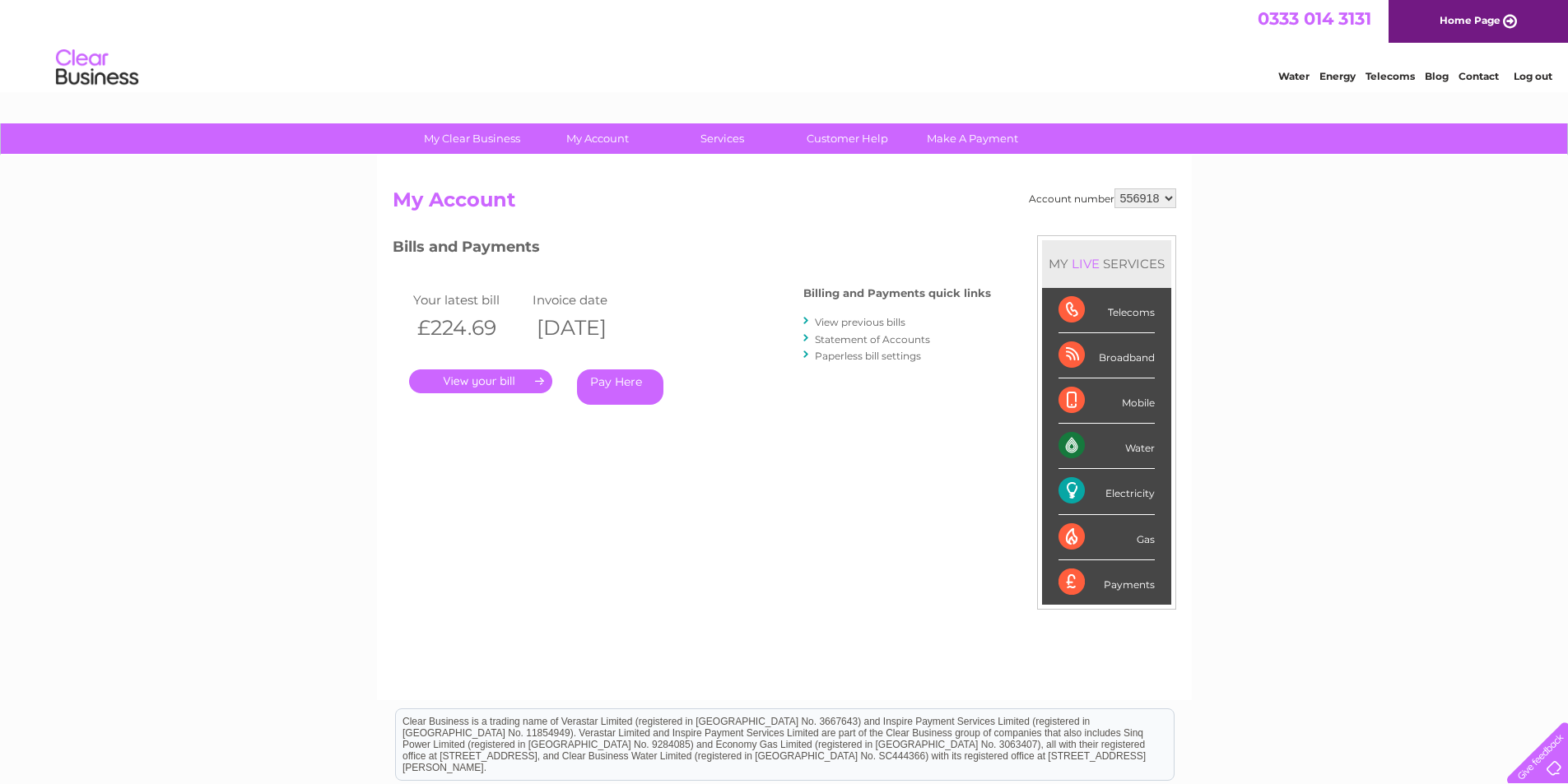
click at [486, 382] on link "." at bounding box center [481, 381] width 143 height 24
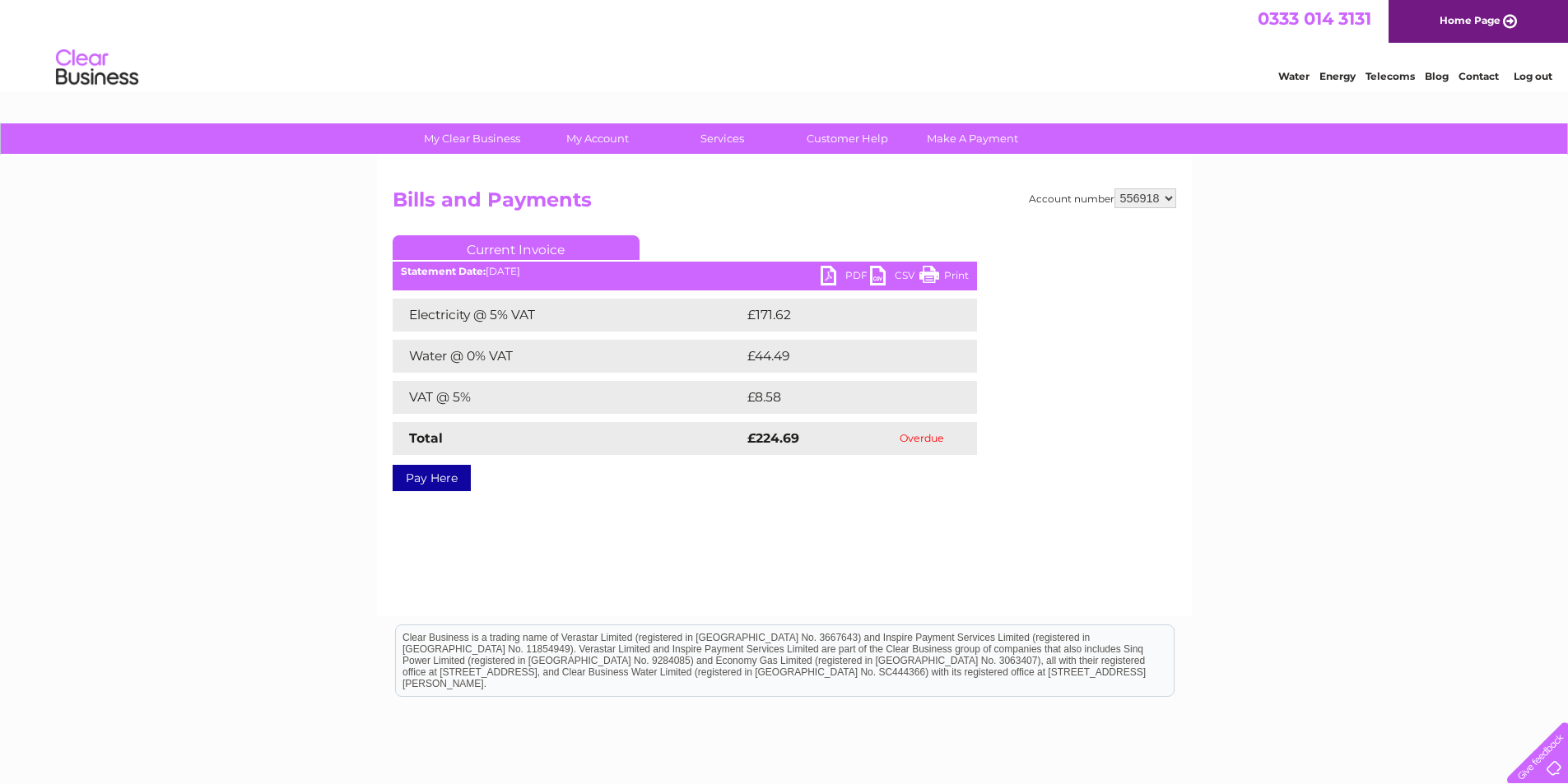
click at [422, 475] on link "Pay Here" at bounding box center [431, 477] width 78 height 26
